Goal: Task Accomplishment & Management: Use online tool/utility

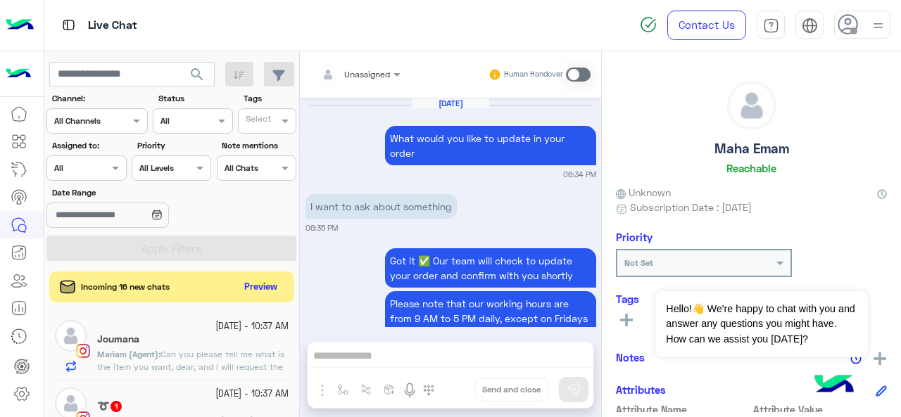
scroll to position [726, 0]
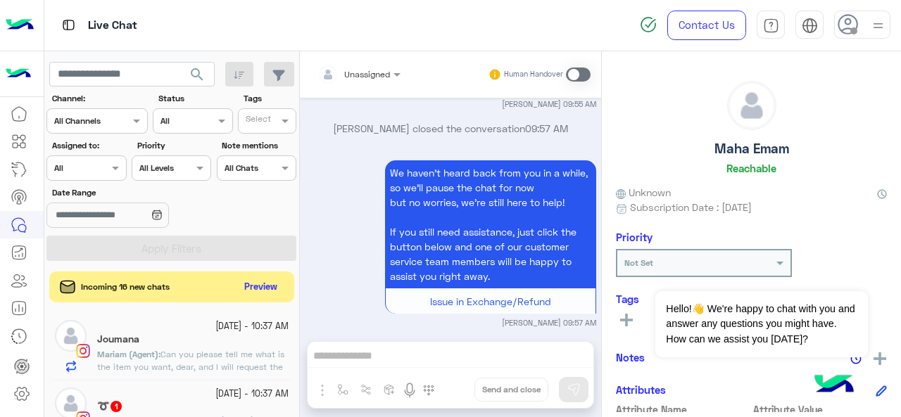
click at [90, 177] on div "Assigned on All" at bounding box center [86, 168] width 80 height 25
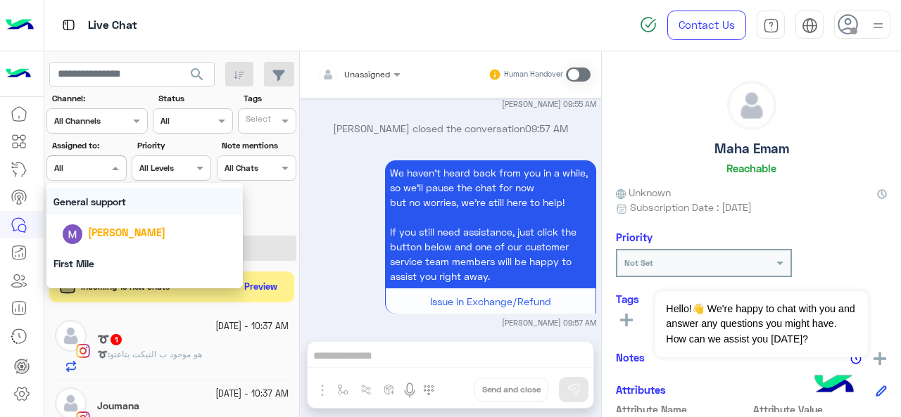
scroll to position [276, 0]
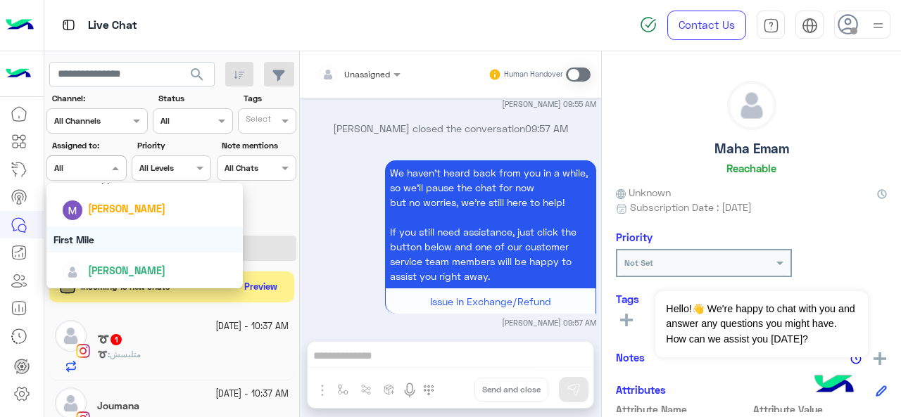
click at [120, 240] on div "First Mile" at bounding box center [144, 240] width 197 height 26
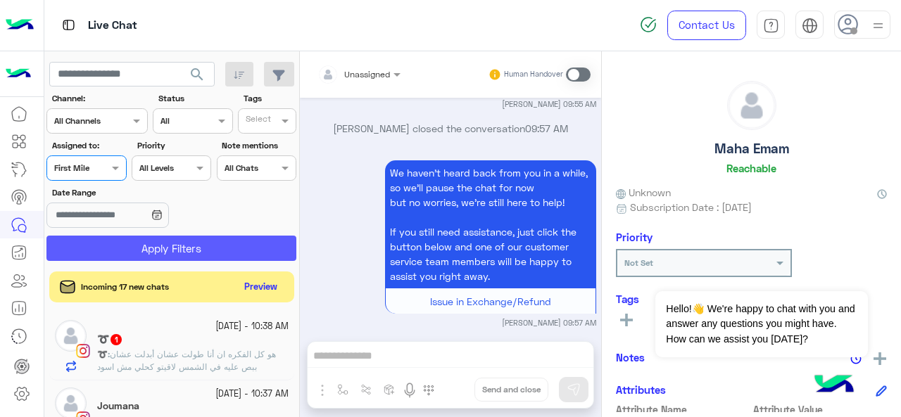
click at [165, 253] on button "Apply Filters" at bounding box center [171, 248] width 250 height 25
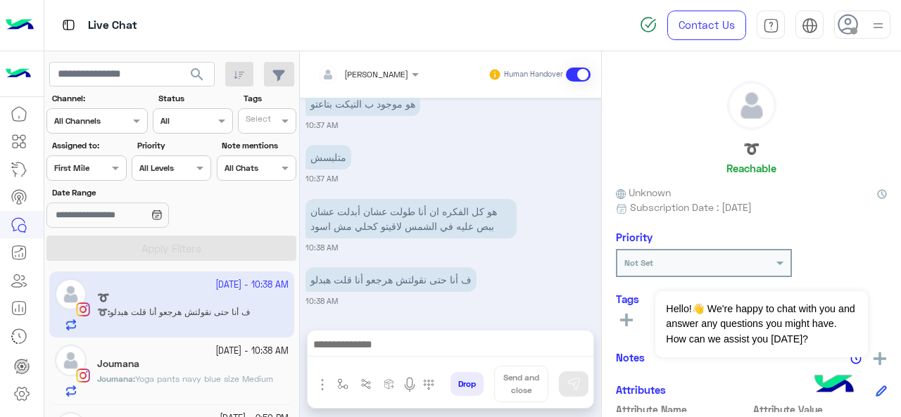
scroll to position [53, 0]
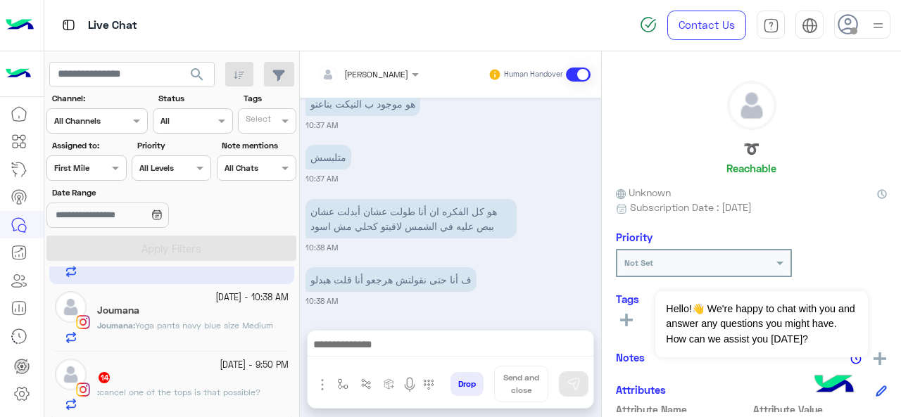
click at [85, 162] on input "text" at bounding box center [70, 166] width 32 height 13
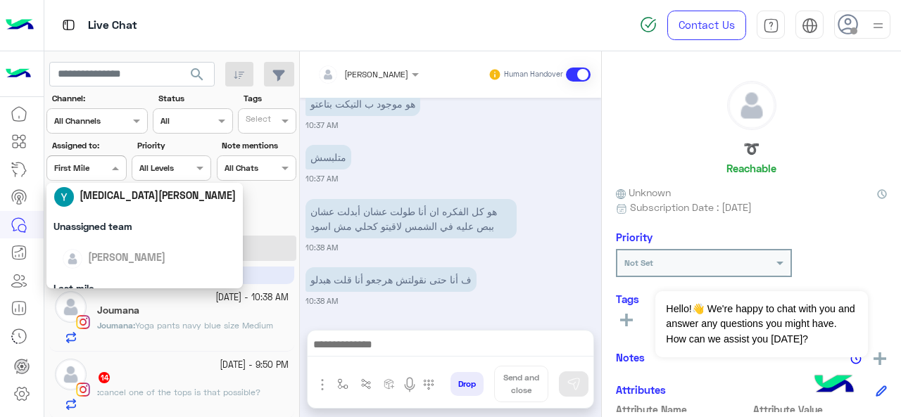
scroll to position [276, 0]
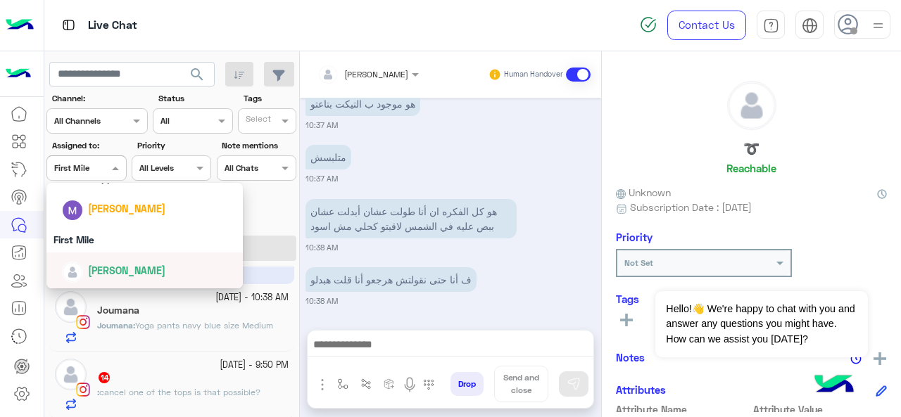
click at [104, 272] on span "[PERSON_NAME]" at bounding box center [126, 271] width 77 height 12
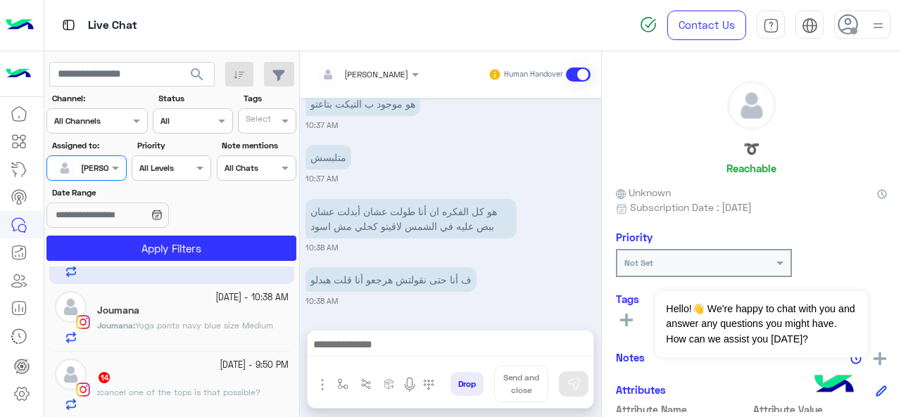
click at [158, 233] on section "Channel: Channel All Channels Status Channel All Tags Select Assigned to: Assig…" at bounding box center [172, 176] width 234 height 169
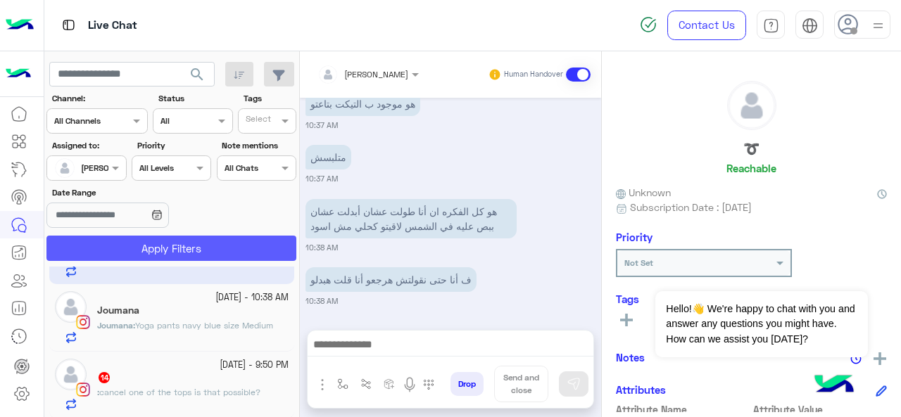
click at [156, 244] on button "Apply Filters" at bounding box center [171, 248] width 250 height 25
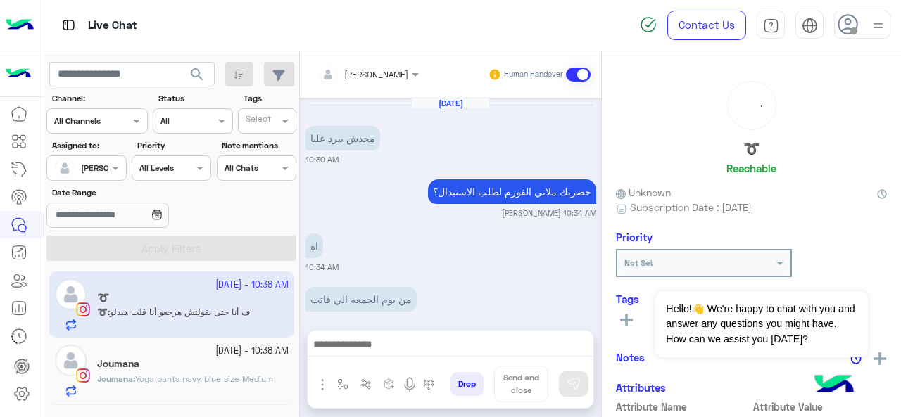
scroll to position [372, 0]
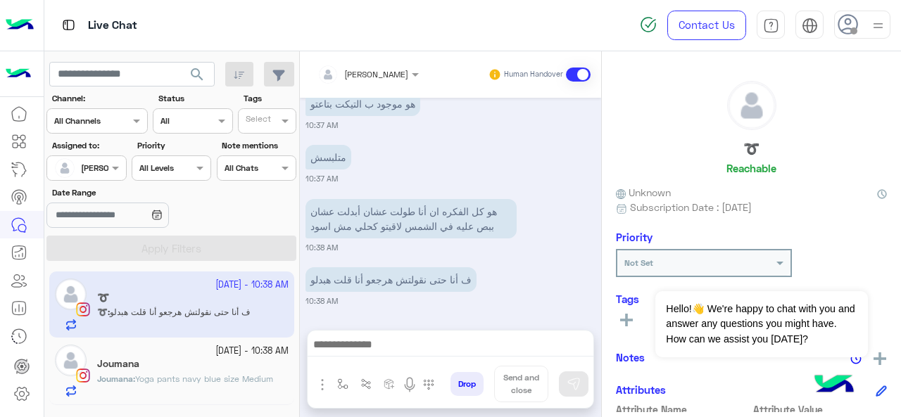
click at [91, 167] on div at bounding box center [86, 166] width 78 height 13
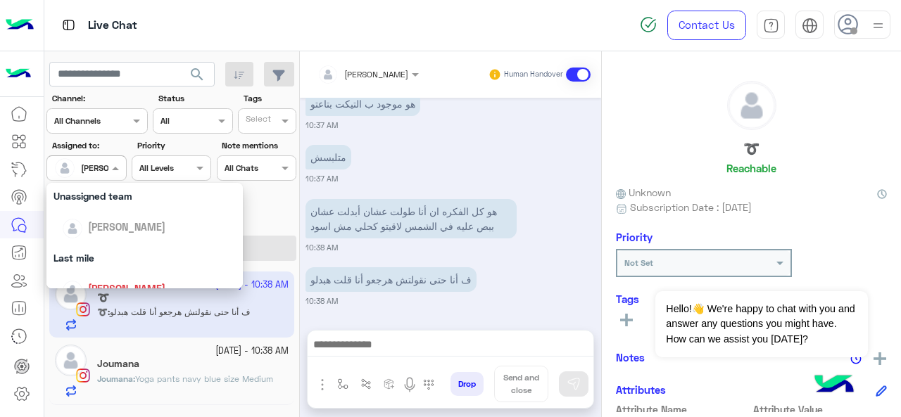
scroll to position [276, 0]
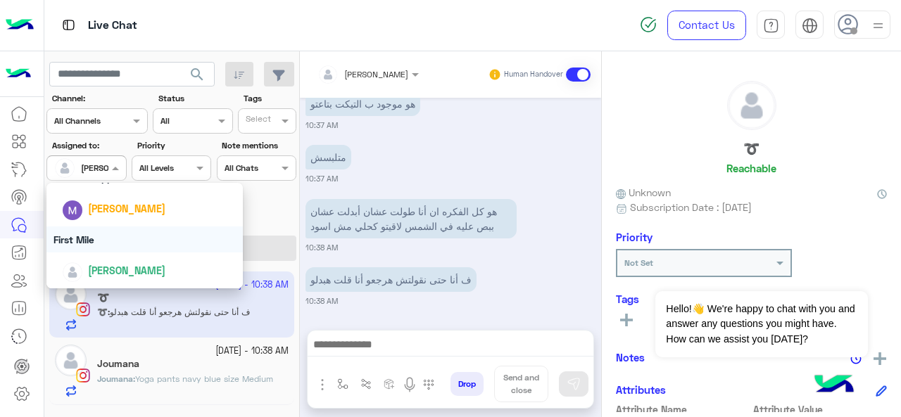
click at [110, 236] on div "First Mile" at bounding box center [144, 240] width 197 height 26
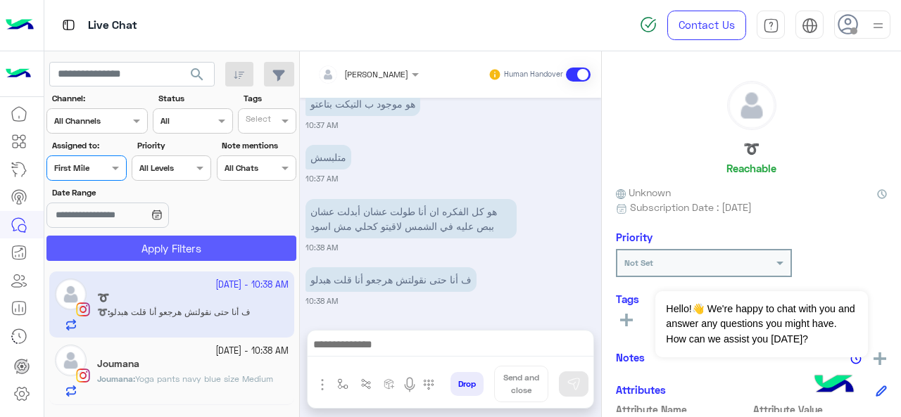
click at [137, 253] on button "Apply Filters" at bounding box center [171, 248] width 250 height 25
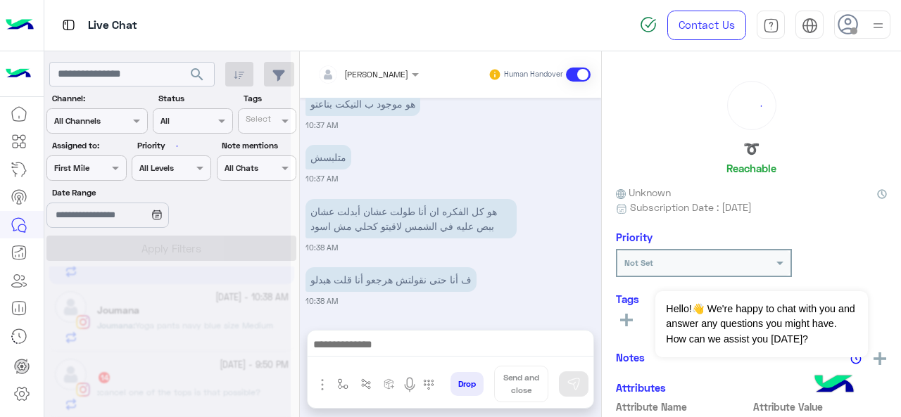
scroll to position [7, 0]
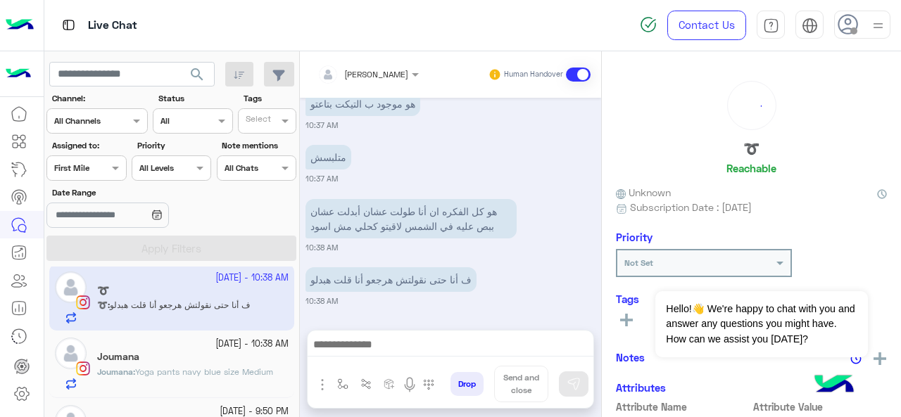
click at [145, 377] on p "Joumana : Yoga pants navy blue size Medium" at bounding box center [185, 372] width 176 height 13
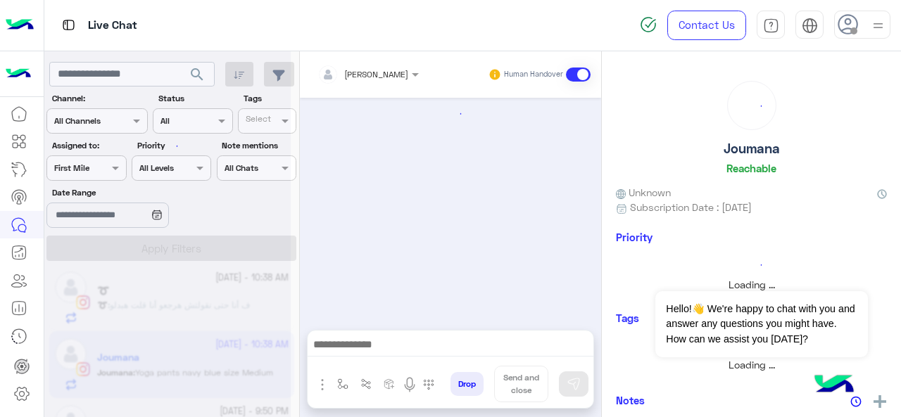
scroll to position [475, 0]
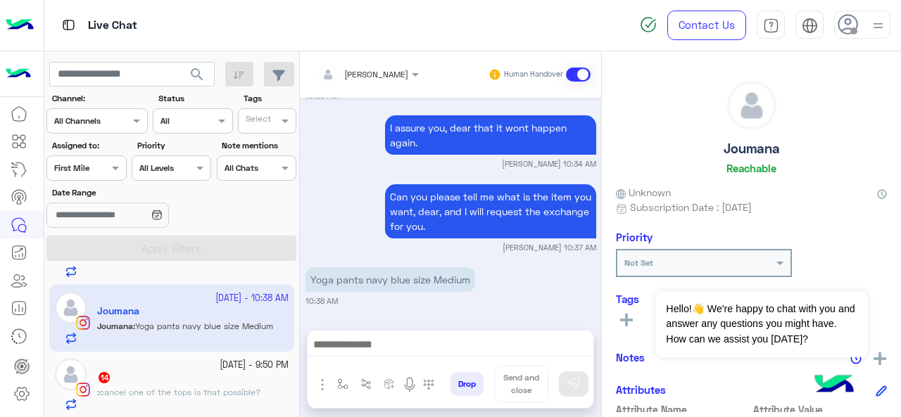
click at [151, 387] on span "cancel one of the tops is that possible?" at bounding box center [179, 392] width 161 height 11
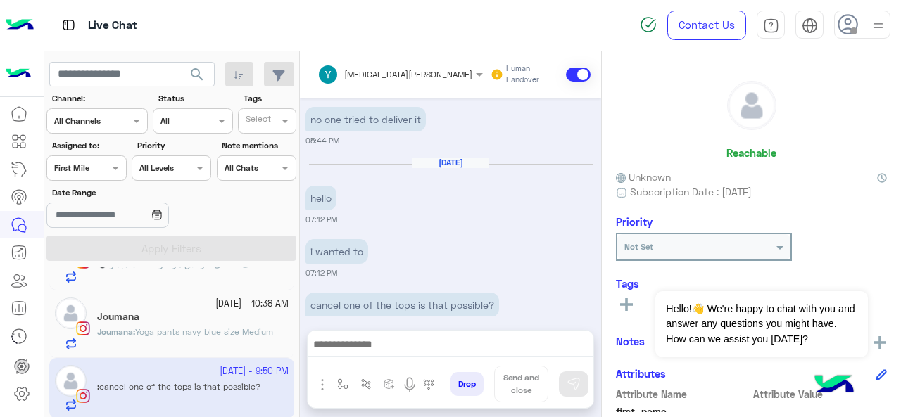
scroll to position [663, 0]
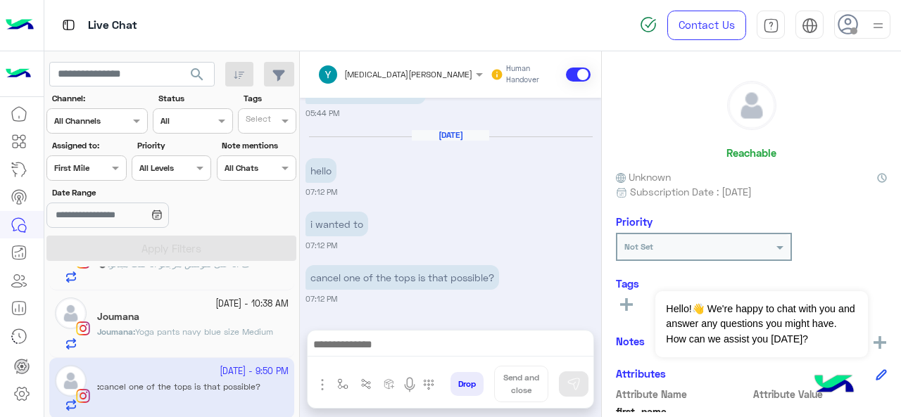
click at [99, 157] on div "Assigned on First Mile" at bounding box center [86, 168] width 80 height 25
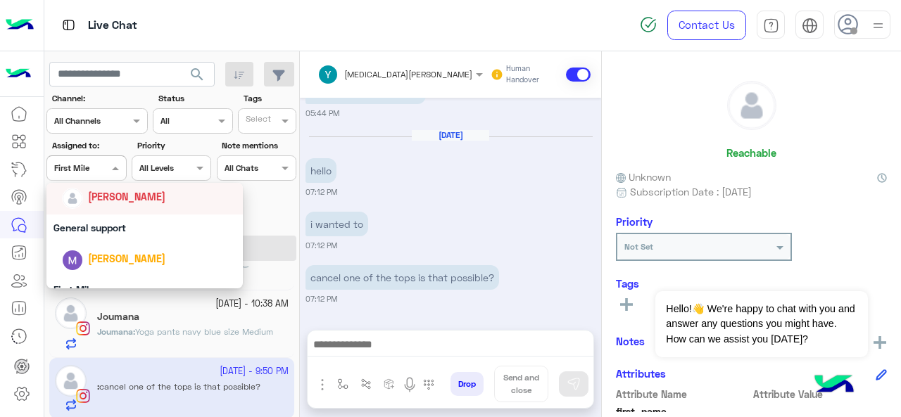
scroll to position [205, 0]
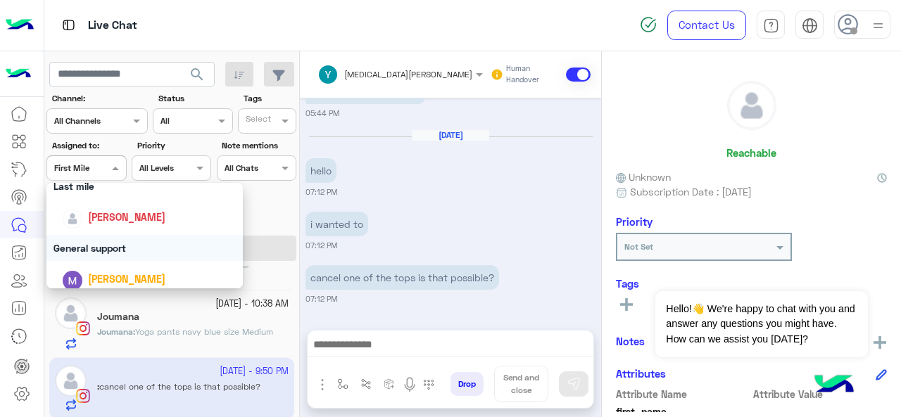
click at [105, 239] on div "General support" at bounding box center [144, 248] width 197 height 26
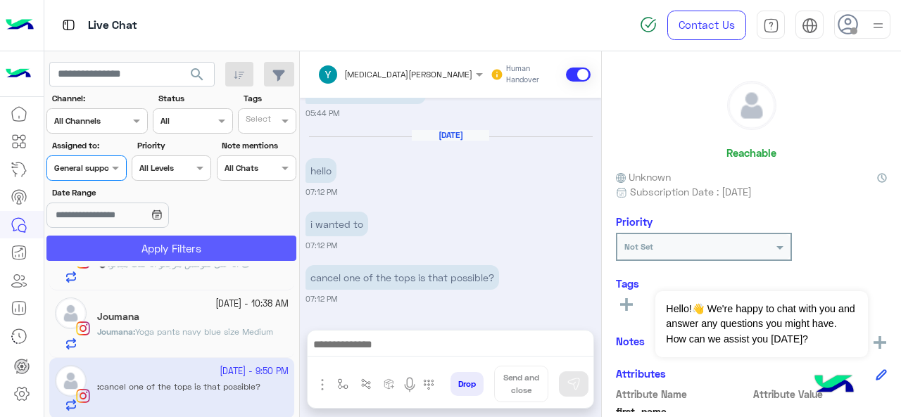
click at [122, 251] on button "Apply Filters" at bounding box center [171, 248] width 250 height 25
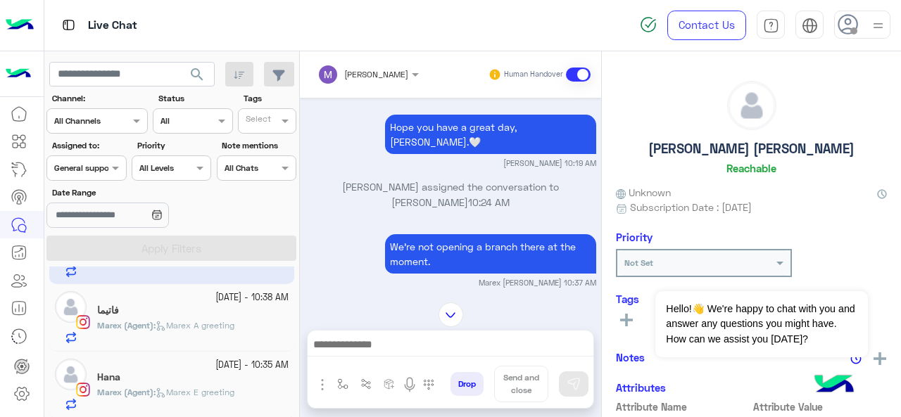
scroll to position [135, 0]
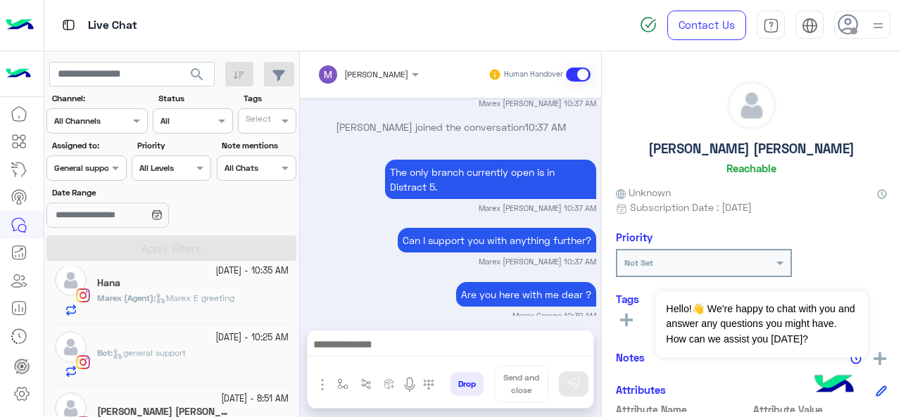
click at [215, 341] on small "[DATE] - 10:25 AM" at bounding box center [251, 337] width 73 height 13
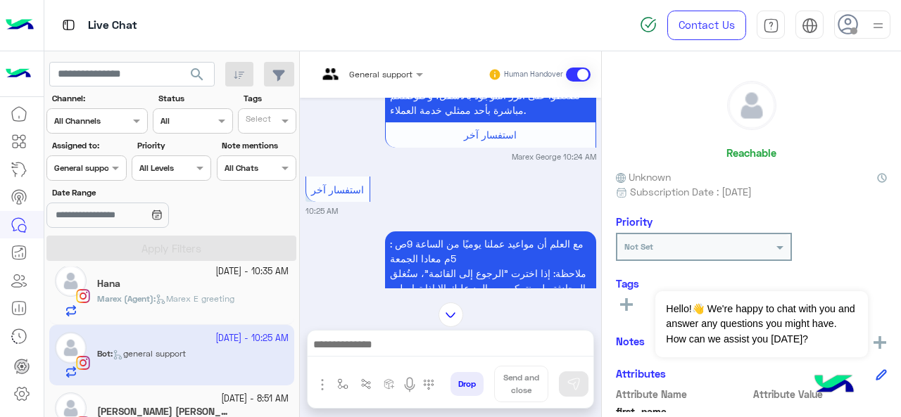
click at [101, 172] on span "General support" at bounding box center [84, 168] width 61 height 11
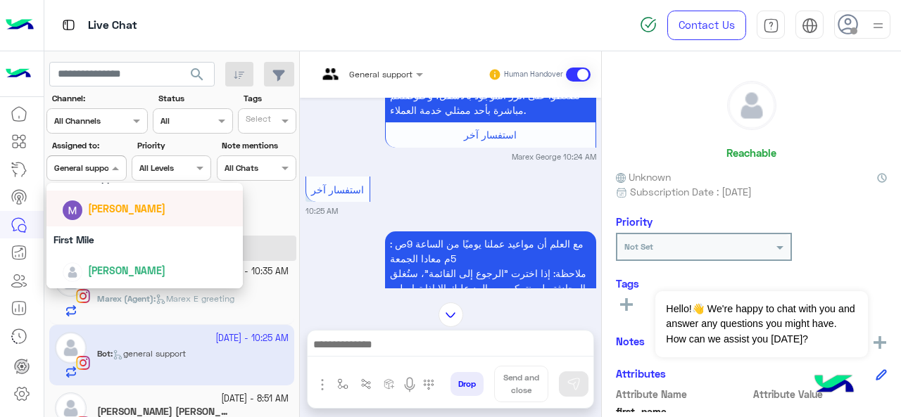
click at [113, 209] on span "[PERSON_NAME]" at bounding box center [126, 209] width 77 height 12
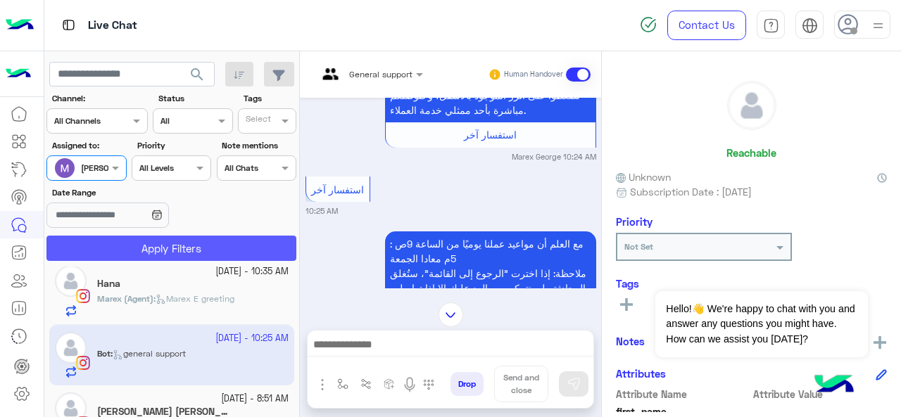
click at [111, 247] on button "Apply Filters" at bounding box center [171, 248] width 250 height 25
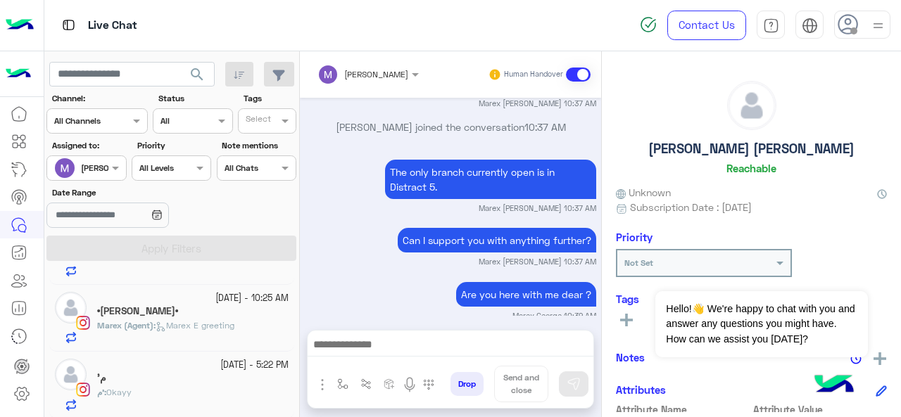
click at [195, 360] on div "search Channel: Channel All Channels Status Channel All Tags Select Assigned to…" at bounding box center [171, 237] width 255 height 372
click at [159, 376] on div "م'" at bounding box center [192, 379] width 191 height 15
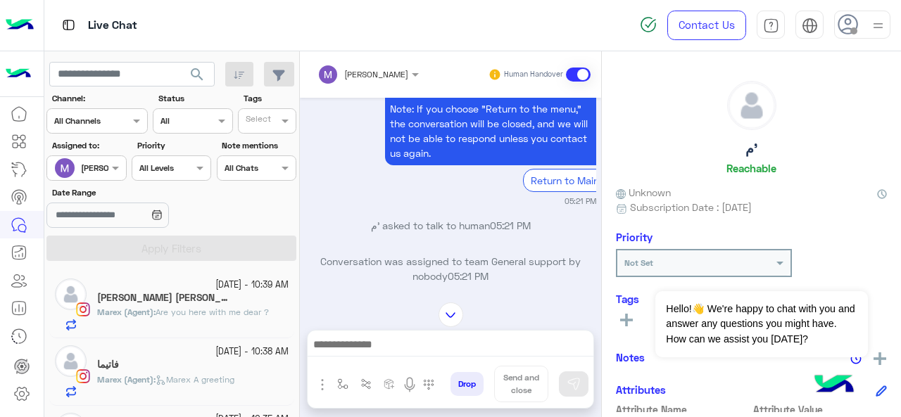
click at [101, 167] on div at bounding box center [86, 166] width 78 height 13
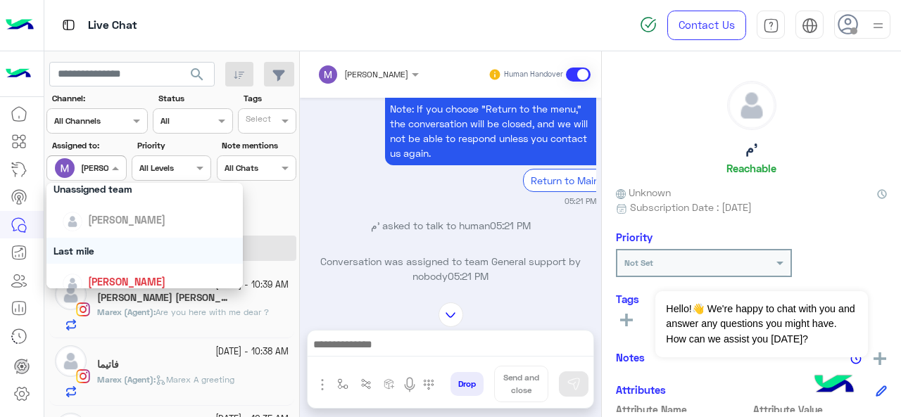
click at [101, 251] on div "Last mile" at bounding box center [144, 251] width 197 height 26
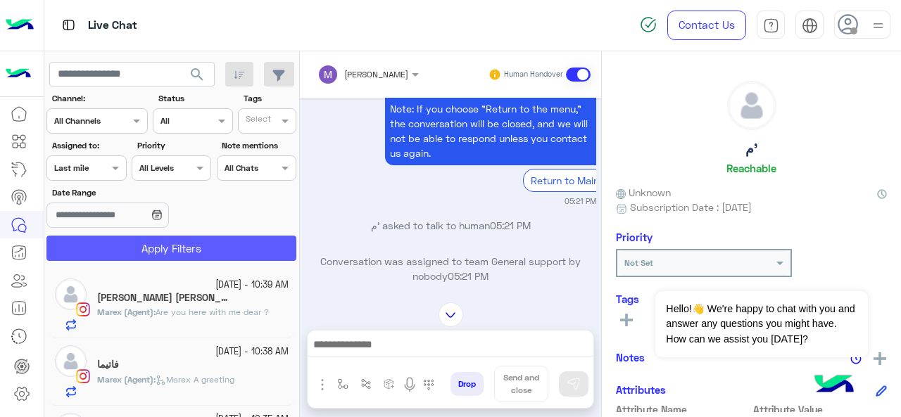
click at [114, 248] on button "Apply Filters" at bounding box center [171, 248] width 250 height 25
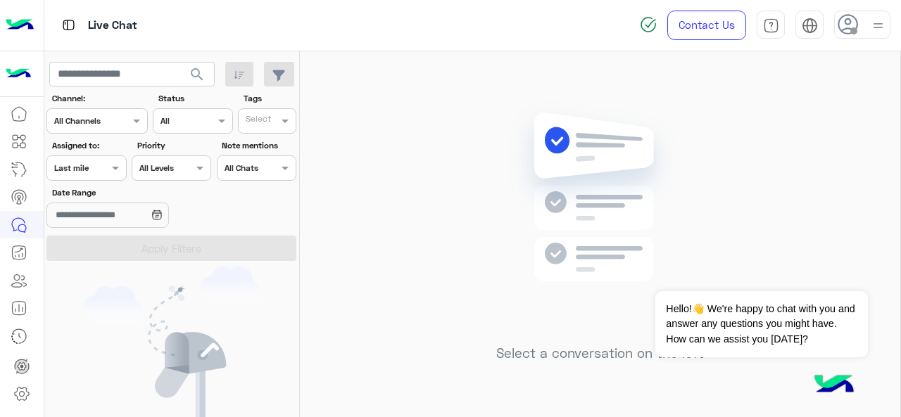
click at [96, 163] on div at bounding box center [86, 166] width 78 height 13
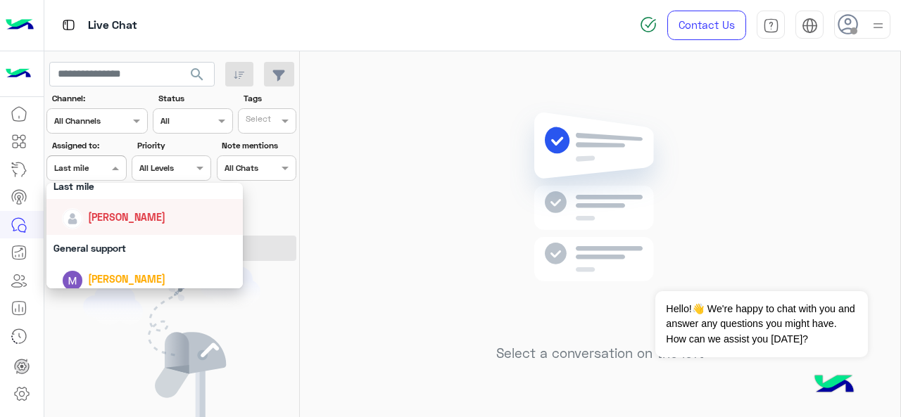
click at [108, 222] on span "[PERSON_NAME]" at bounding box center [126, 217] width 77 height 12
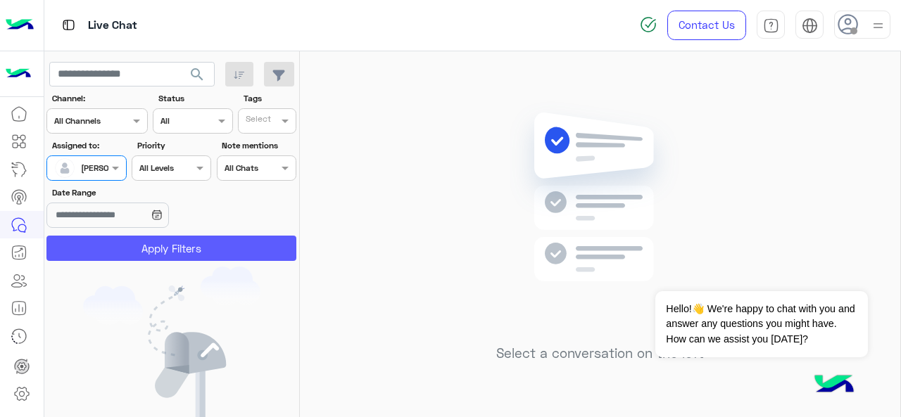
click at [124, 245] on button "Apply Filters" at bounding box center [171, 248] width 250 height 25
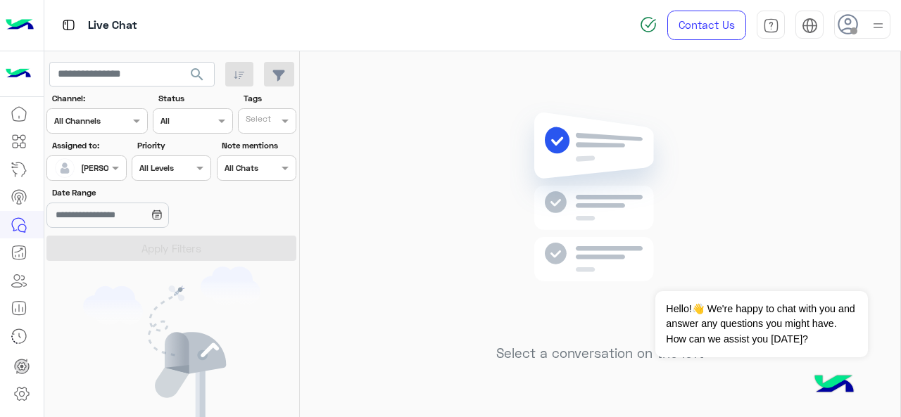
click at [103, 172] on div "Assigned on [PERSON_NAME]" at bounding box center [77, 168] width 61 height 28
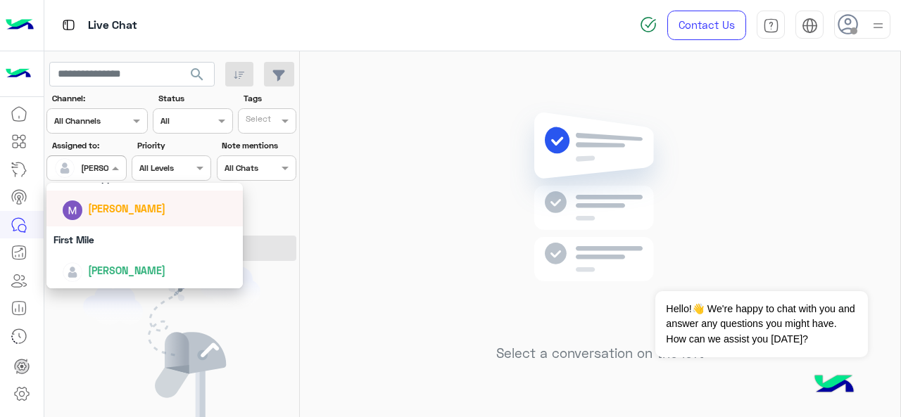
click at [338, 218] on div "Select a conversation on the left" at bounding box center [600, 237] width 600 height 372
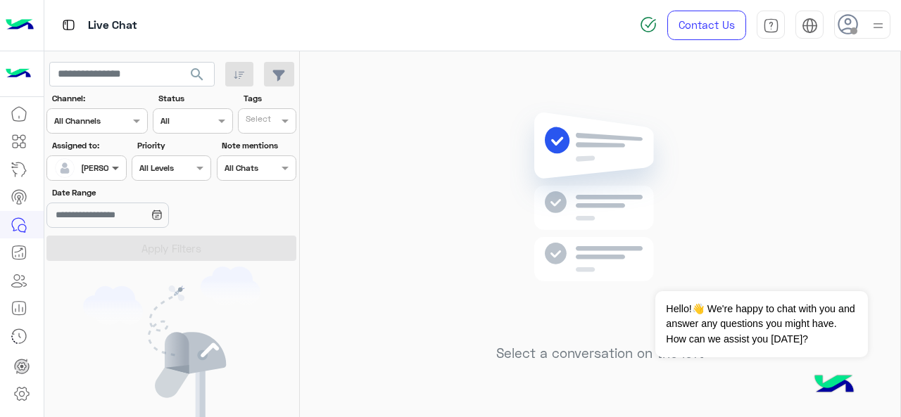
click at [113, 163] on span at bounding box center [117, 167] width 18 height 15
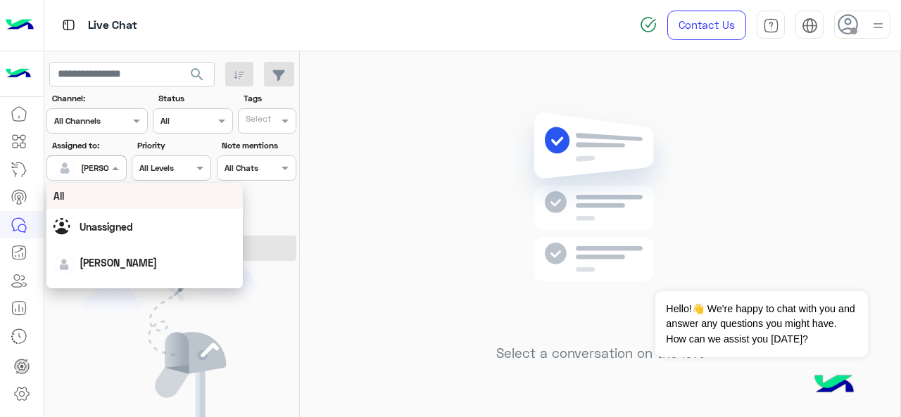
click at [116, 203] on div "All" at bounding box center [144, 196] width 183 height 15
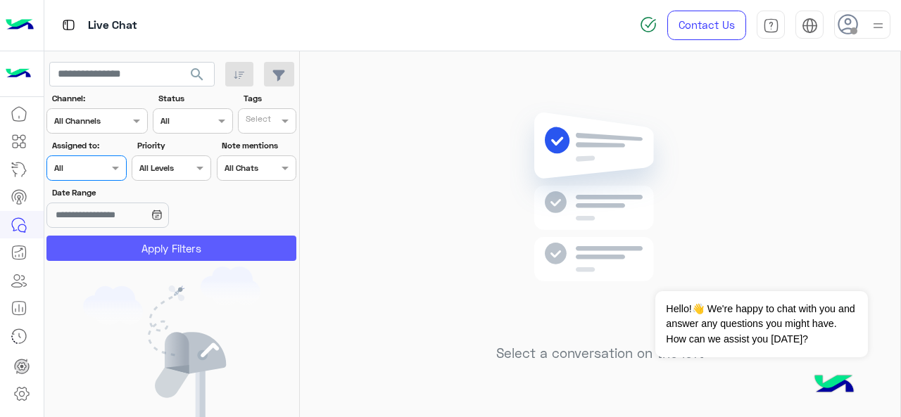
click at [156, 253] on button "Apply Filters" at bounding box center [171, 248] width 250 height 25
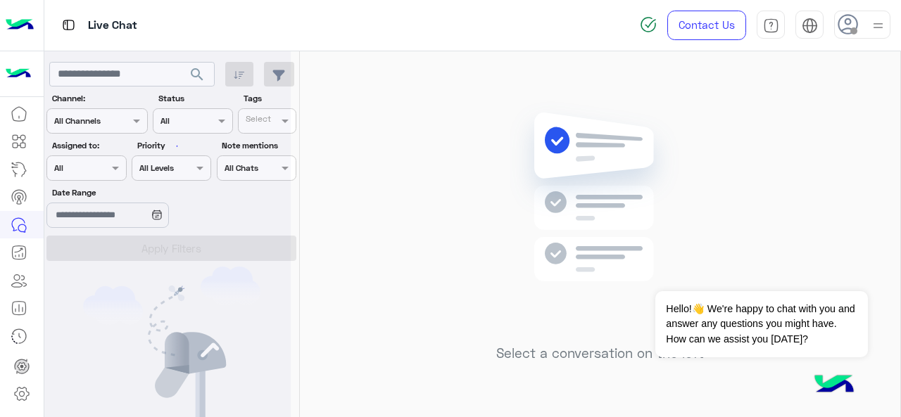
click at [137, 72] on div at bounding box center [167, 214] width 246 height 417
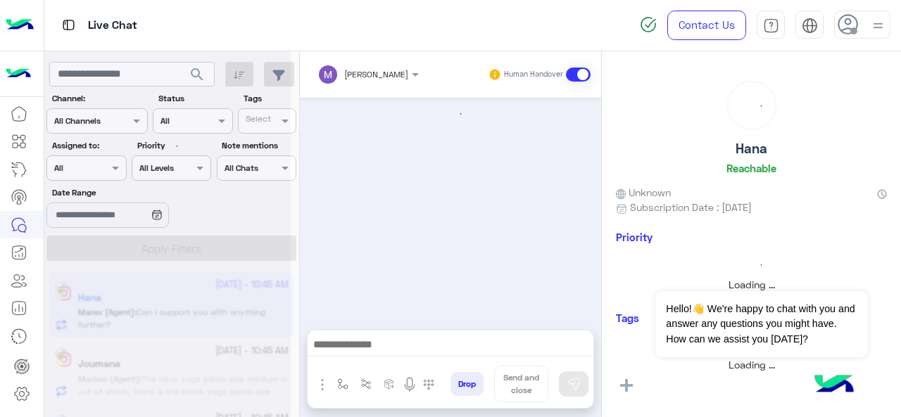
click at [119, 73] on div at bounding box center [167, 214] width 246 height 417
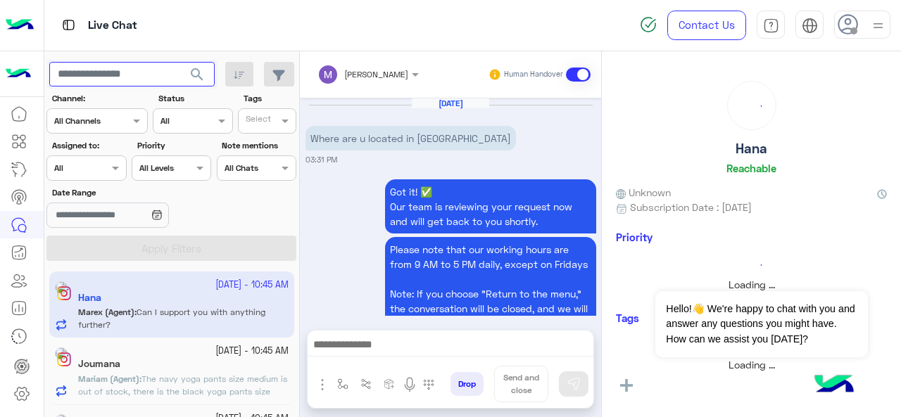
click at [110, 77] on input "text" at bounding box center [131, 74] width 165 height 25
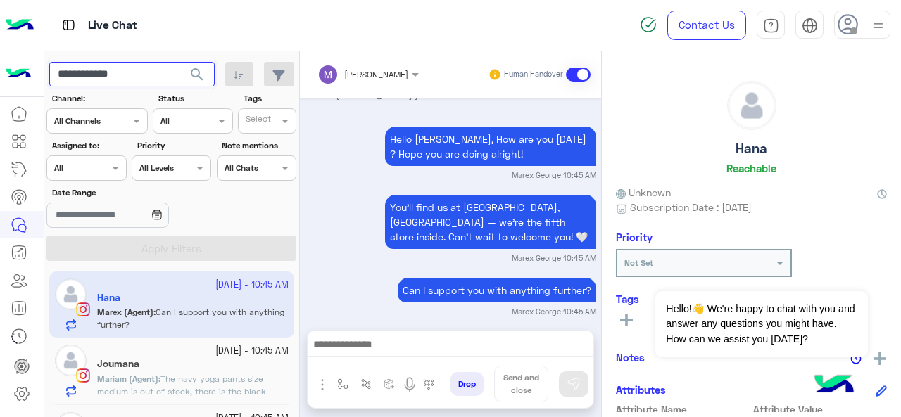
type input "**********"
click at [198, 69] on span "search" at bounding box center [197, 74] width 17 height 17
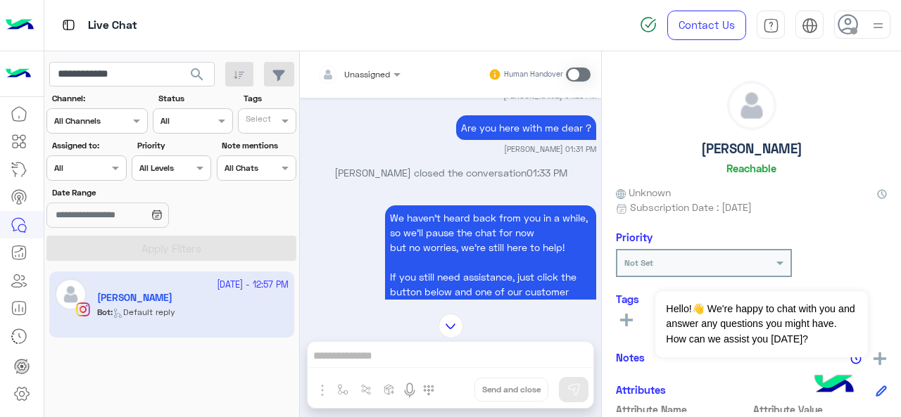
scroll to position [224, 0]
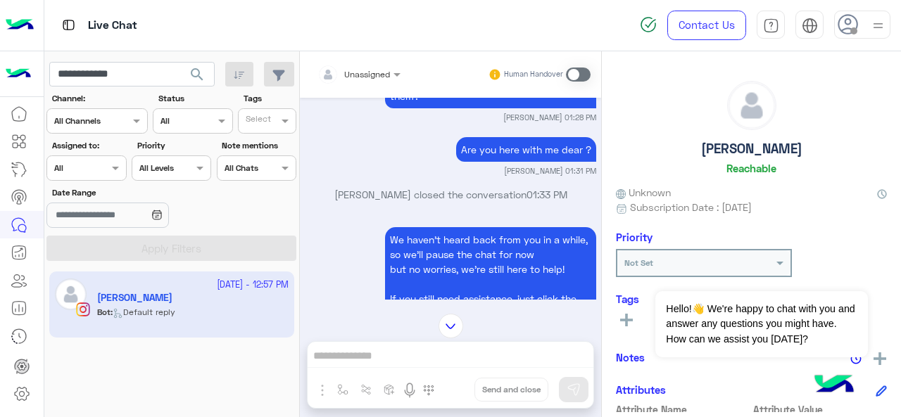
click at [372, 72] on div at bounding box center [358, 71] width 97 height 13
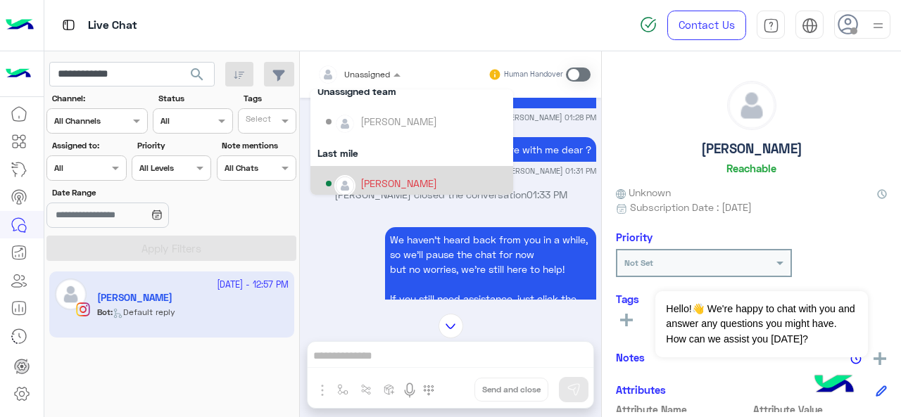
scroll to position [141, 0]
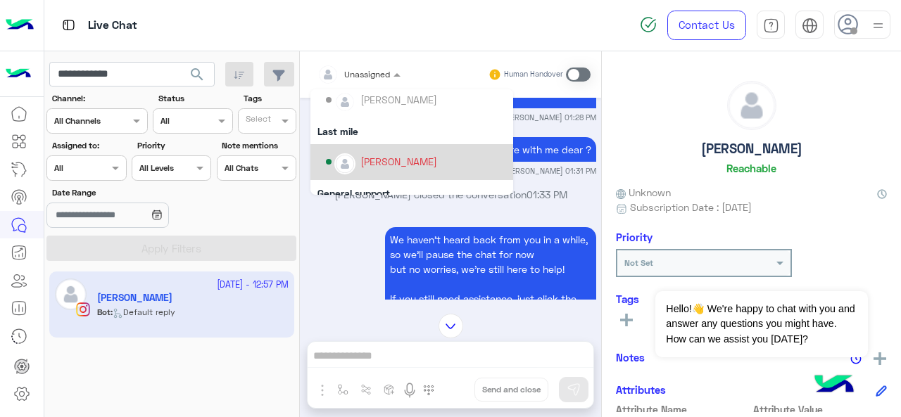
click at [346, 166] on img "Options list" at bounding box center [345, 164] width 18 height 18
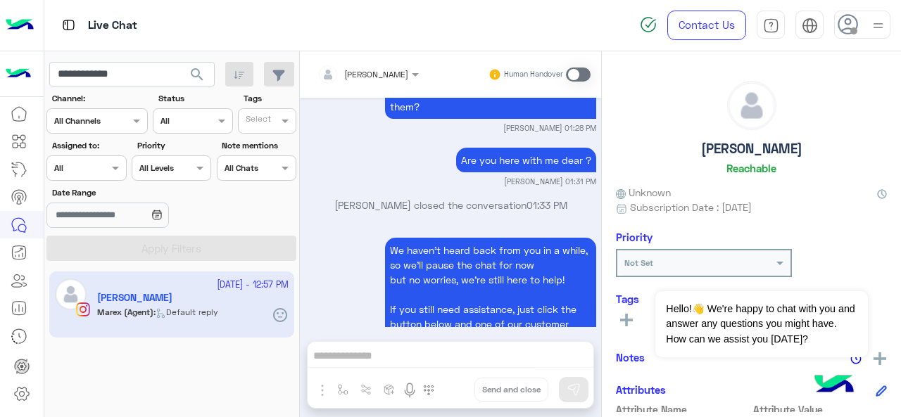
scroll to position [2945, 0]
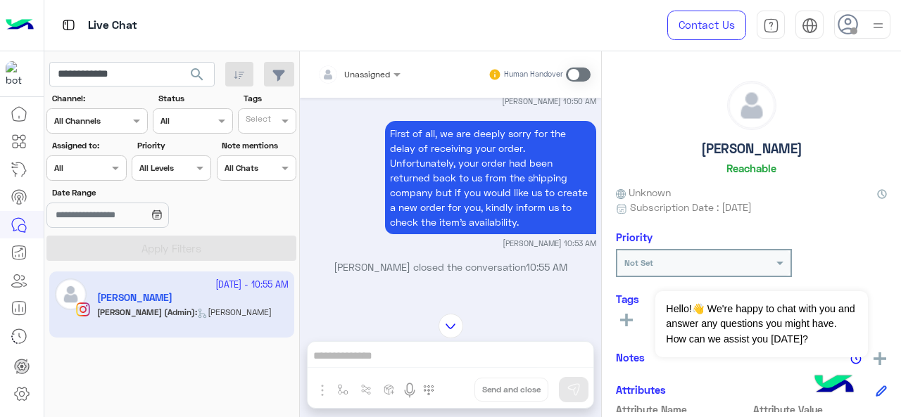
scroll to position [1480, 0]
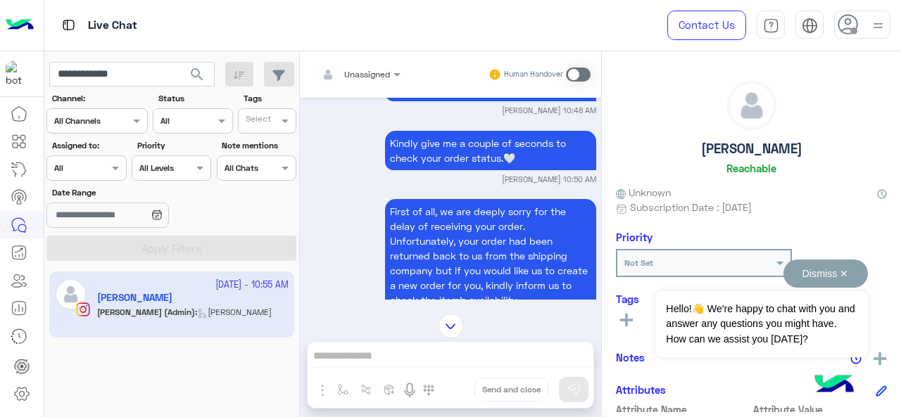
click at [842, 272] on button "Dismiss ✕" at bounding box center [825, 274] width 84 height 28
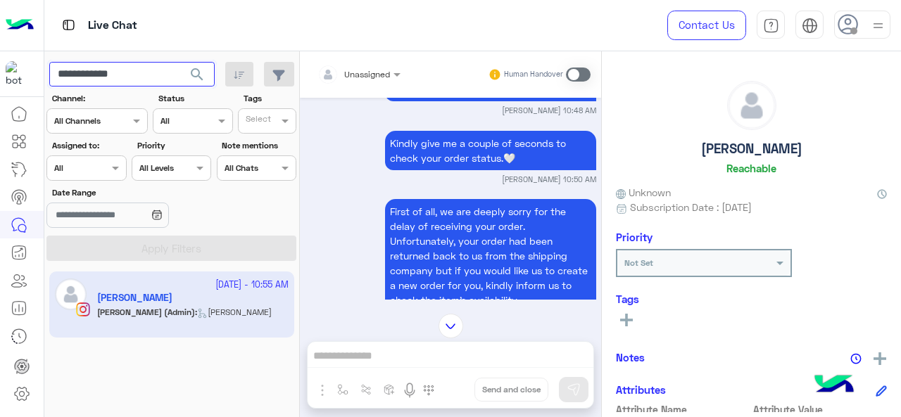
click at [112, 82] on input "**********" at bounding box center [131, 74] width 165 height 25
click at [196, 82] on span "search" at bounding box center [197, 74] width 17 height 17
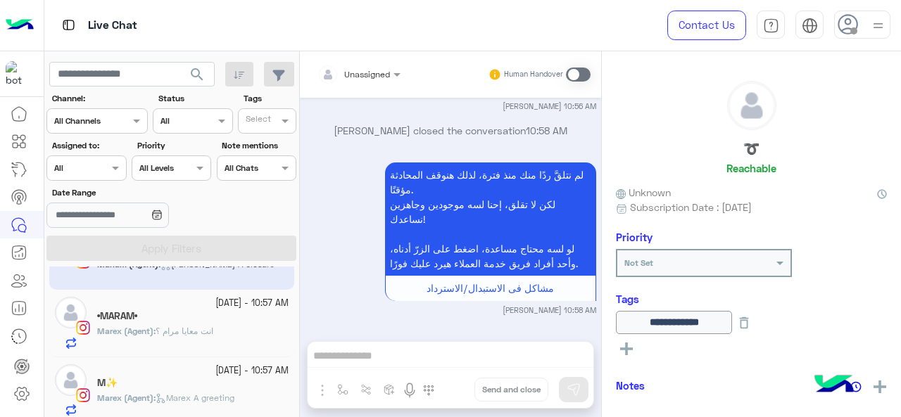
scroll to position [70, 0]
